Goal: Navigation & Orientation: Find specific page/section

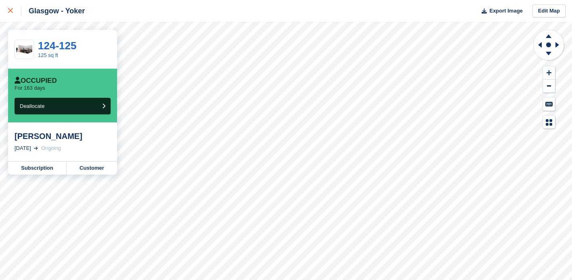
click at [12, 13] on icon at bounding box center [10, 10] width 5 height 5
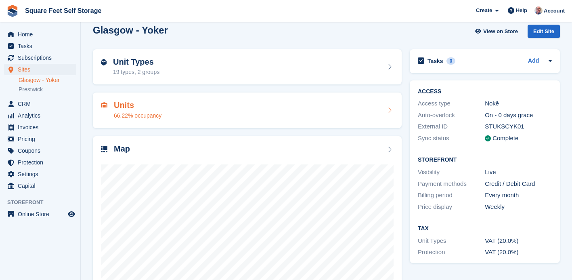
scroll to position [10, 0]
click at [269, 65] on div "Unit Types 19 types, 2 groups" at bounding box center [247, 66] width 292 height 19
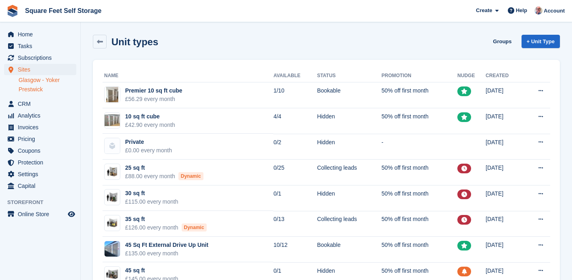
click at [36, 93] on link "Prestwick" at bounding box center [48, 90] width 58 height 8
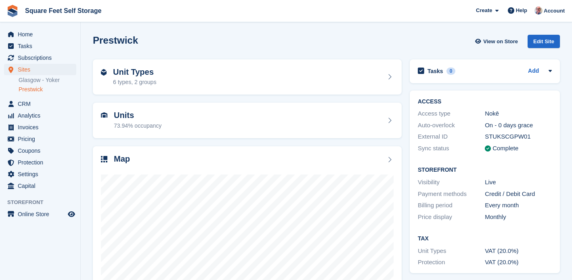
click at [37, 90] on link "Prestwick" at bounding box center [48, 90] width 58 height 8
